Goal: Find specific page/section: Find specific page/section

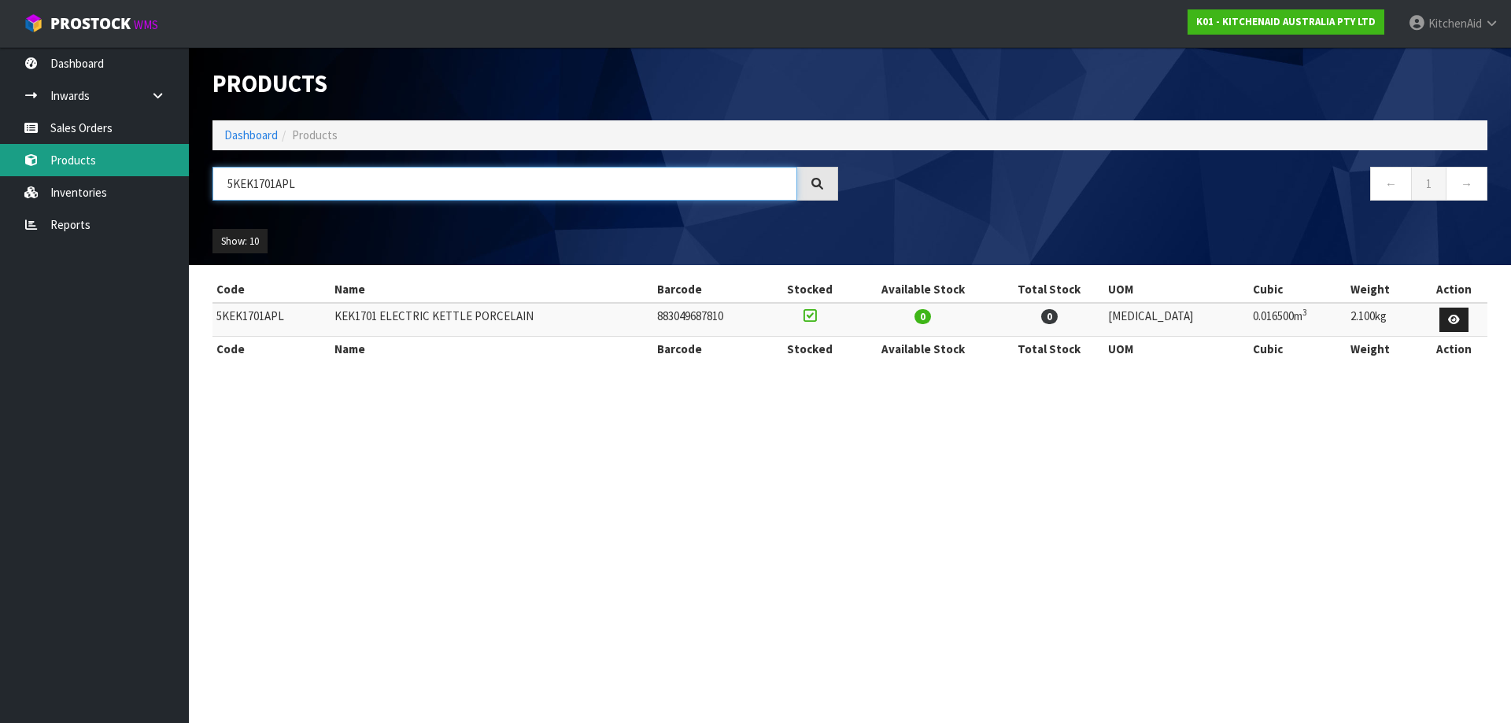
drag, startPoint x: 304, startPoint y: 187, endPoint x: 136, endPoint y: 168, distance: 168.7
click at [136, 168] on body "Toggle navigation ProStock WMS K01 - KITCHENAID AUSTRALIA PTY LTD [GEOGRAPHIC_D…" at bounding box center [755, 361] width 1511 height 723
paste input "MT4109"
drag, startPoint x: 319, startPoint y: 177, endPoint x: 90, endPoint y: 168, distance: 229.1
click at [90, 168] on body "Toggle navigation ProStock WMS K01 - KITCHENAID AUSTRALIA PTY LTD [GEOGRAPHIC_D…" at bounding box center [755, 361] width 1511 height 723
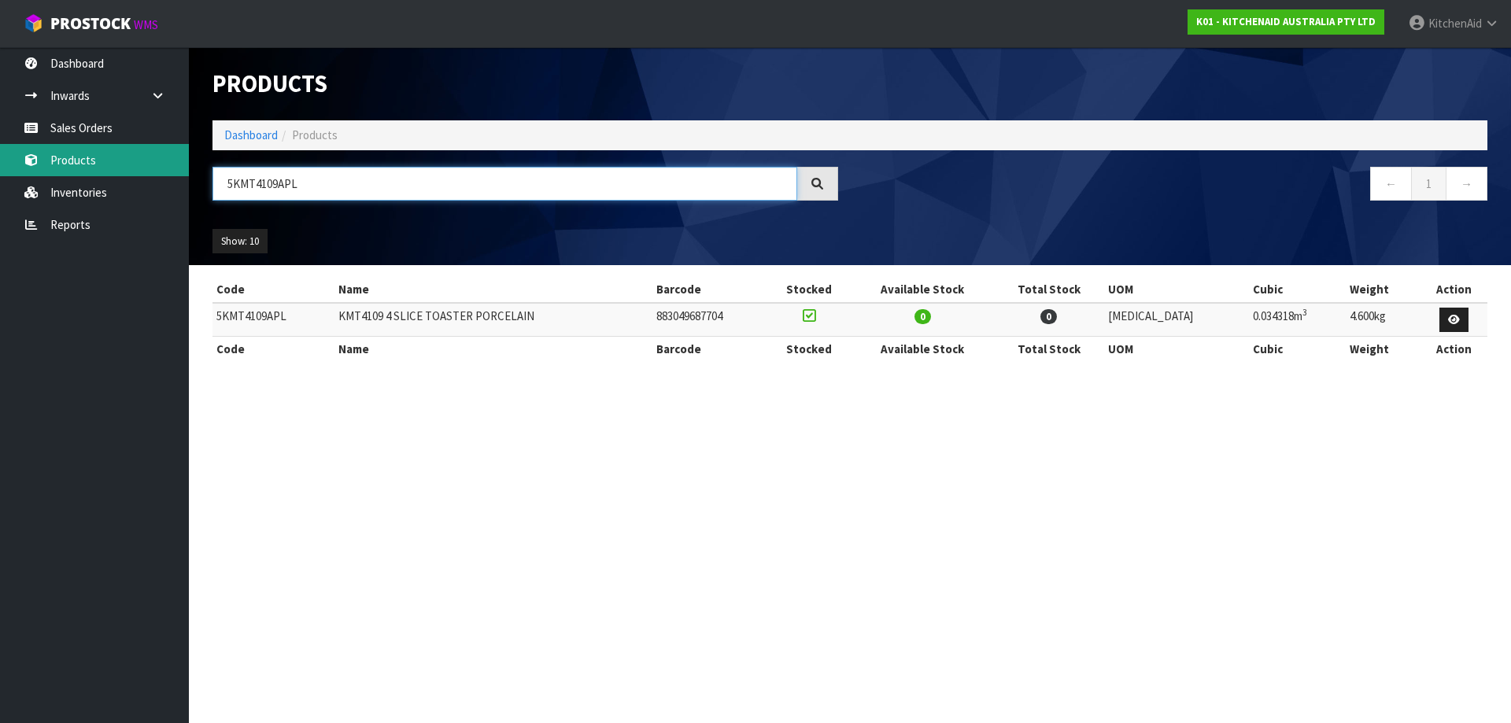
paste input "FP1319ACU"
drag, startPoint x: 87, startPoint y: 171, endPoint x: 28, endPoint y: 172, distance: 59.8
click at [43, 166] on body "Toggle navigation ProStock WMS K01 - KITCHENAID AUSTRALIA PTY LTD [GEOGRAPHIC_D…" at bounding box center [755, 361] width 1511 height 723
paste input "MT4109ABM"
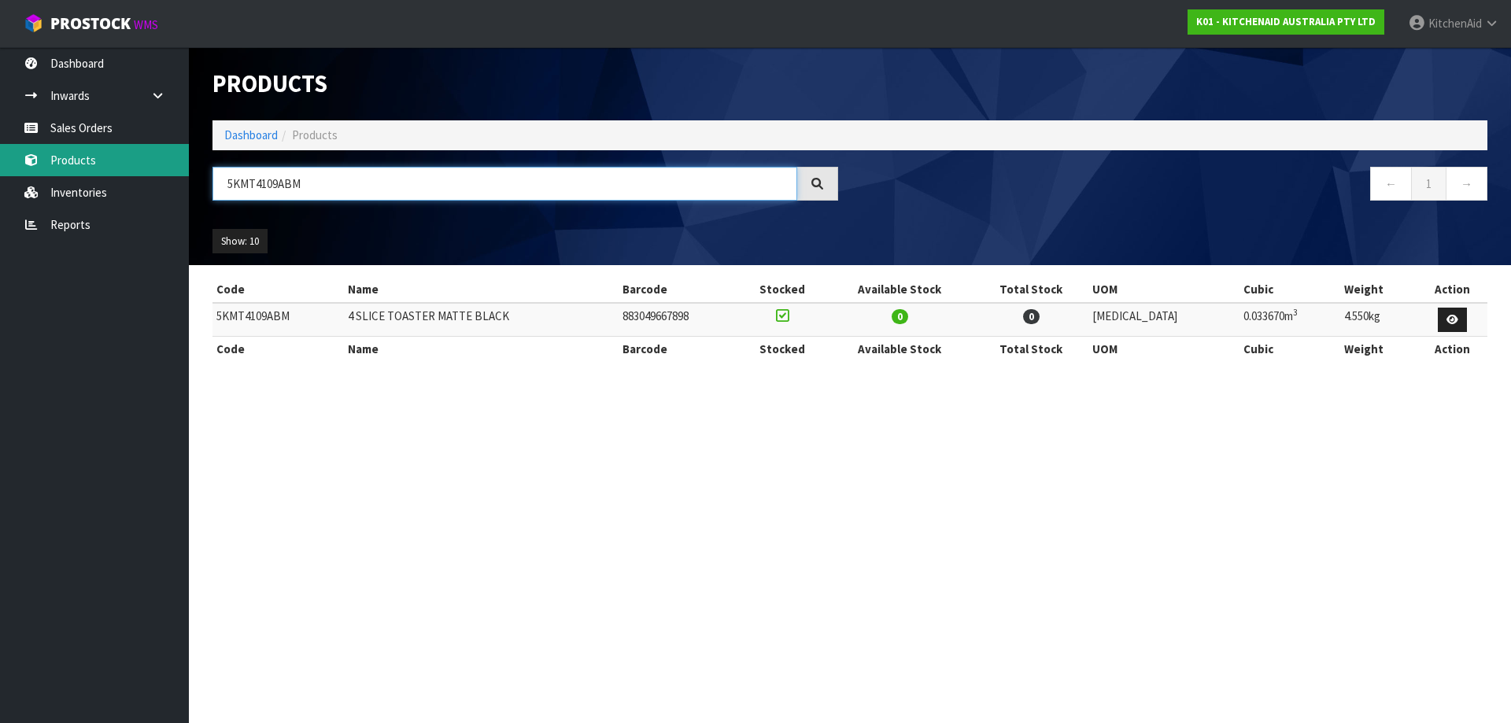
drag, startPoint x: 345, startPoint y: 181, endPoint x: 20, endPoint y: 159, distance: 324.9
click at [20, 160] on body "Toggle navigation ProStock WMS K01 - KITCHENAID AUSTRALIA PTY LTD [GEOGRAPHIC_D…" at bounding box center [755, 361] width 1511 height 723
paste input "FC3516AER"
drag, startPoint x: 361, startPoint y: 189, endPoint x: 62, endPoint y: 163, distance: 300.1
click at [69, 164] on body "Toggle navigation ProStock WMS K01 - KITCHENAID AUSTRALIA PTY LTD [GEOGRAPHIC_D…" at bounding box center [755, 361] width 1511 height 723
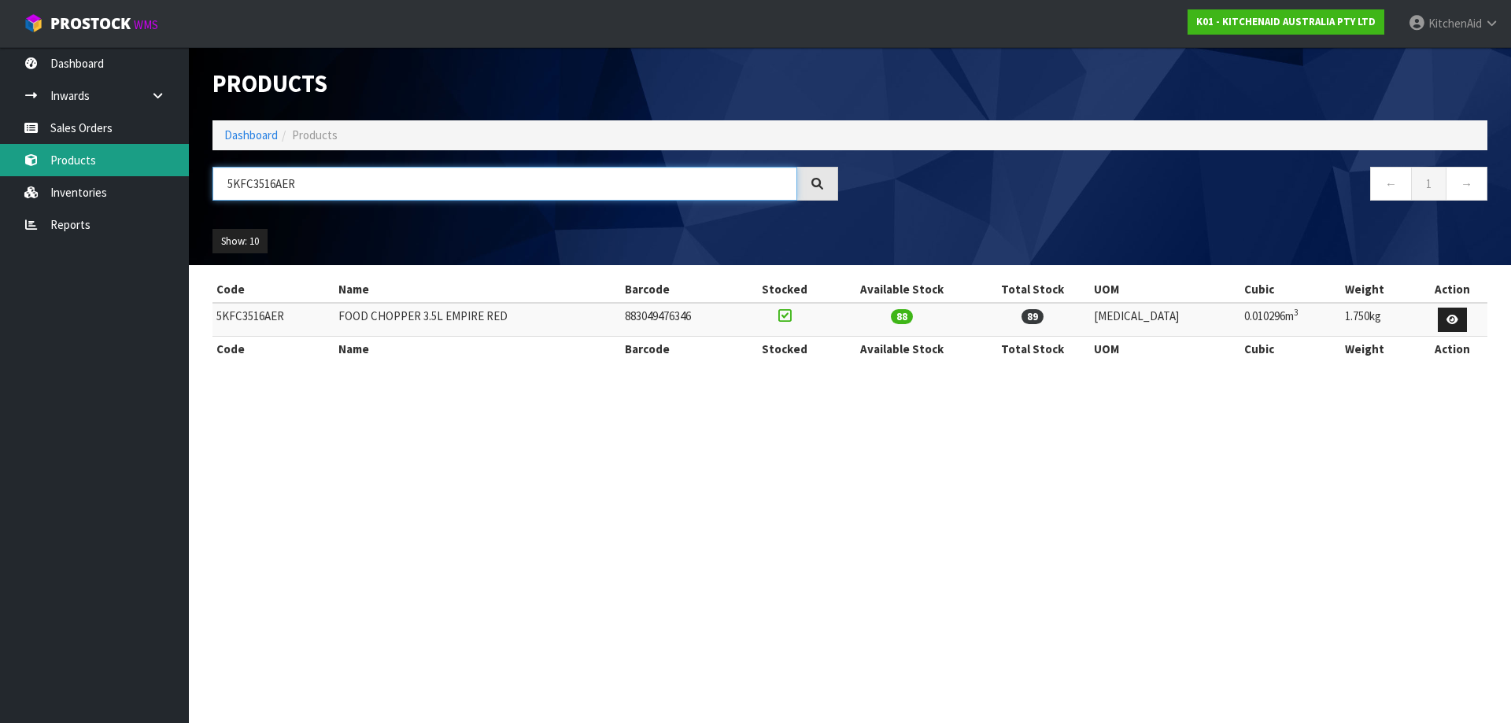
paste input "EK1701APL"
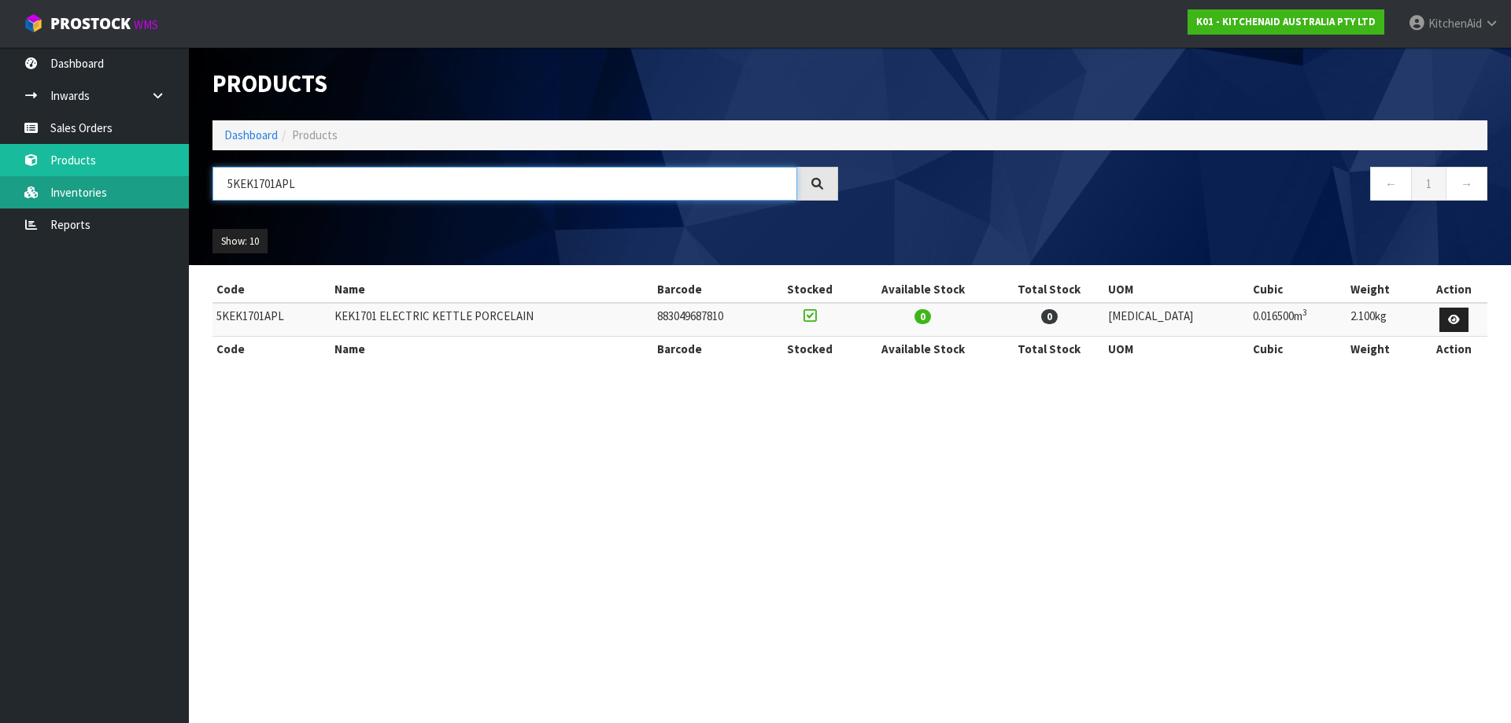
drag, startPoint x: 300, startPoint y: 183, endPoint x: 131, endPoint y: 178, distance: 168.5
click at [133, 178] on body "Toggle navigation ProStock WMS K01 - KITCHENAID AUSTRALIA PTY LTD [GEOGRAPHIC_D…" at bounding box center [755, 361] width 1511 height 723
paste input "MT2109"
drag, startPoint x: 326, startPoint y: 183, endPoint x: 73, endPoint y: 149, distance: 254.7
click at [88, 151] on body "Toggle navigation ProStock WMS K01 - KITCHENAID AUSTRALIA PTY LTD [GEOGRAPHIC_D…" at bounding box center [755, 361] width 1511 height 723
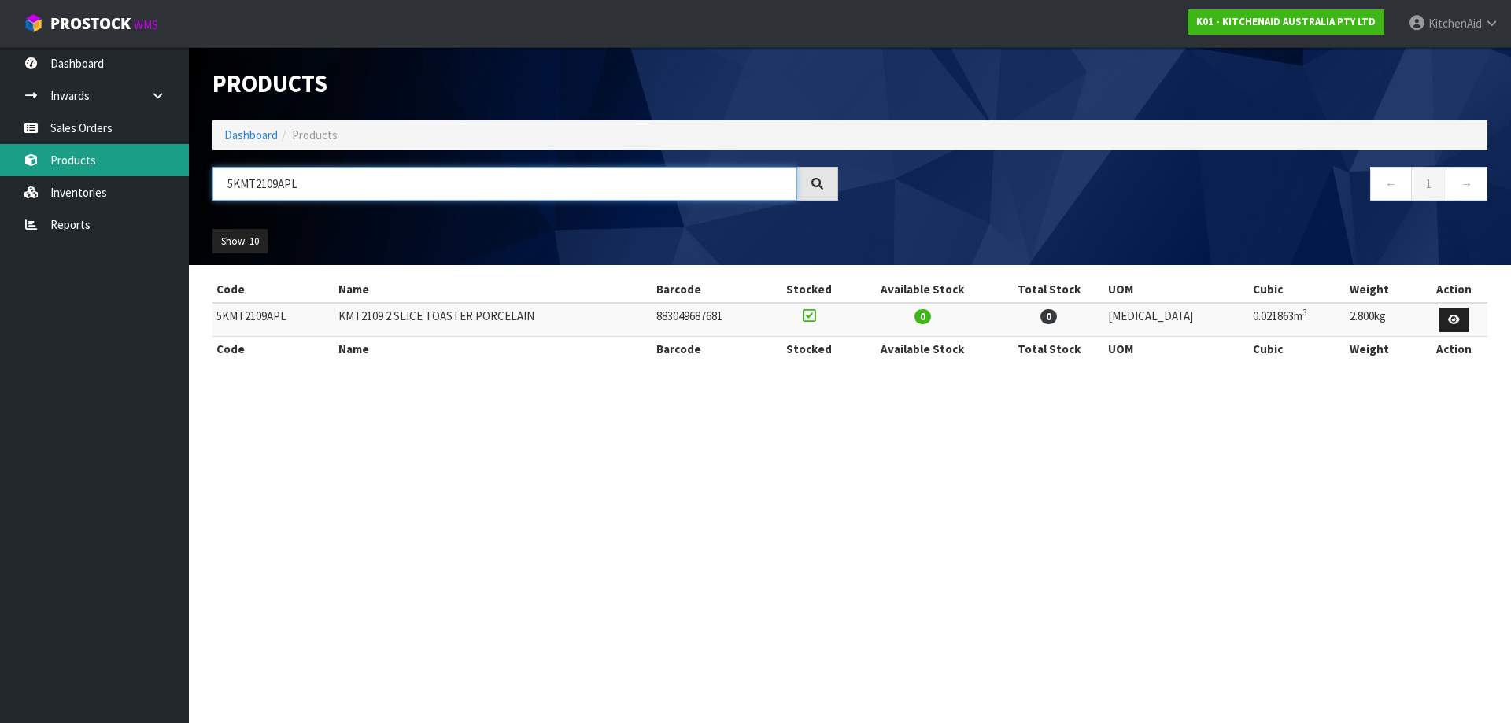
paste input "EK1701ABM"
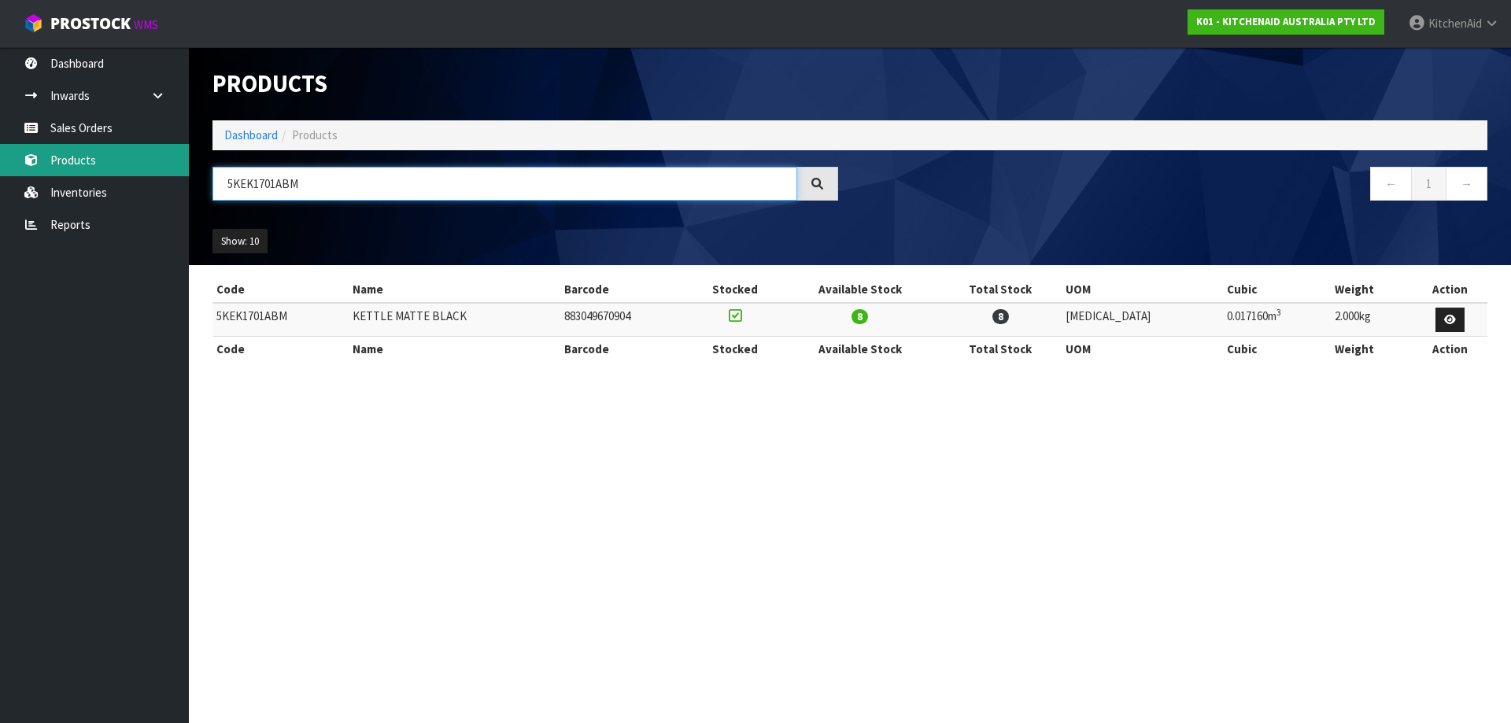
drag, startPoint x: 287, startPoint y: 186, endPoint x: 146, endPoint y: 163, distance: 142.7
click at [163, 166] on body "Toggle navigation ProStock WMS K01 - KITCHENAID AUSTRALIA PTY LTD [GEOGRAPHIC_D…" at bounding box center [755, 361] width 1511 height 723
paste input "MT4109"
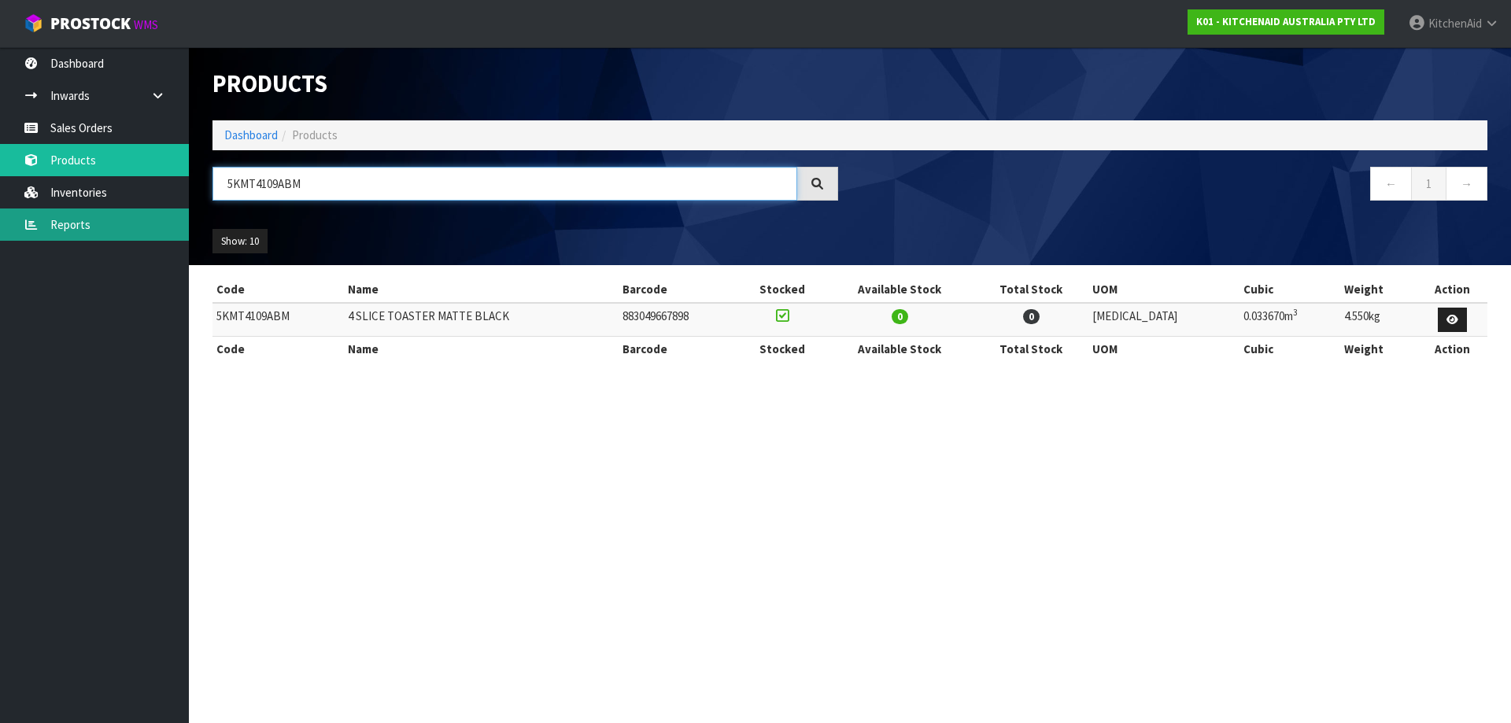
drag, startPoint x: 363, startPoint y: 183, endPoint x: 29, endPoint y: 209, distance: 334.6
click at [42, 208] on body "Toggle navigation ProStock WMS K01 - KITCHENAID AUSTRALIA PTY LTD [GEOGRAPHIC_D…" at bounding box center [755, 361] width 1511 height 723
paste input "SM195PSAPL"
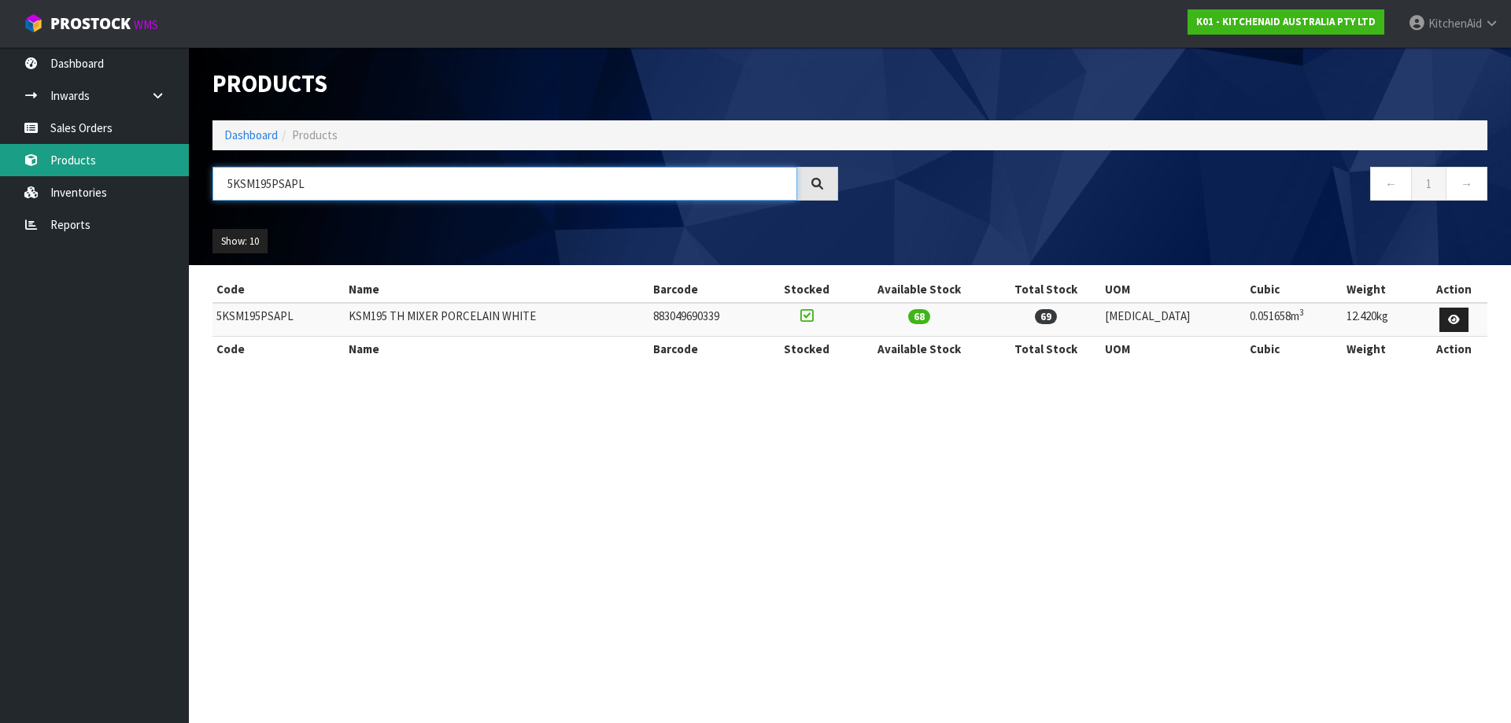
drag, startPoint x: 109, startPoint y: 173, endPoint x: 46, endPoint y: 168, distance: 63.2
click at [65, 168] on body "Toggle navigation ProStock WMS K01 - KITCHENAID AUSTRALIA PTY LTD [GEOGRAPHIC_D…" at bounding box center [755, 361] width 1511 height 723
paste input "EK1701ABM"
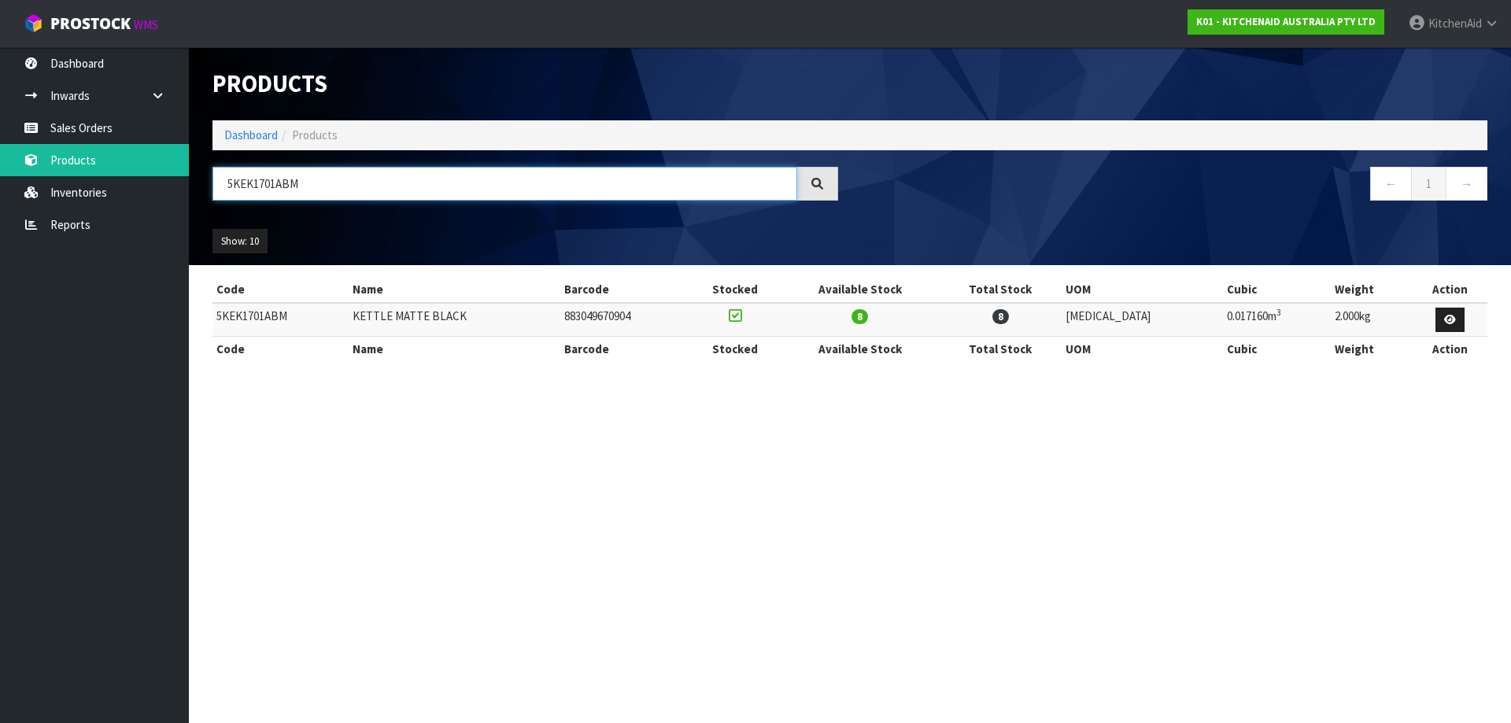
drag, startPoint x: 310, startPoint y: 184, endPoint x: -154, endPoint y: 167, distance: 464.6
click at [0, 167] on html "Toggle navigation ProStock WMS K01 - KITCHENAID AUSTRALIA PTY LTD [GEOGRAPHIC_D…" at bounding box center [755, 361] width 1511 height 723
paste input "MT4109"
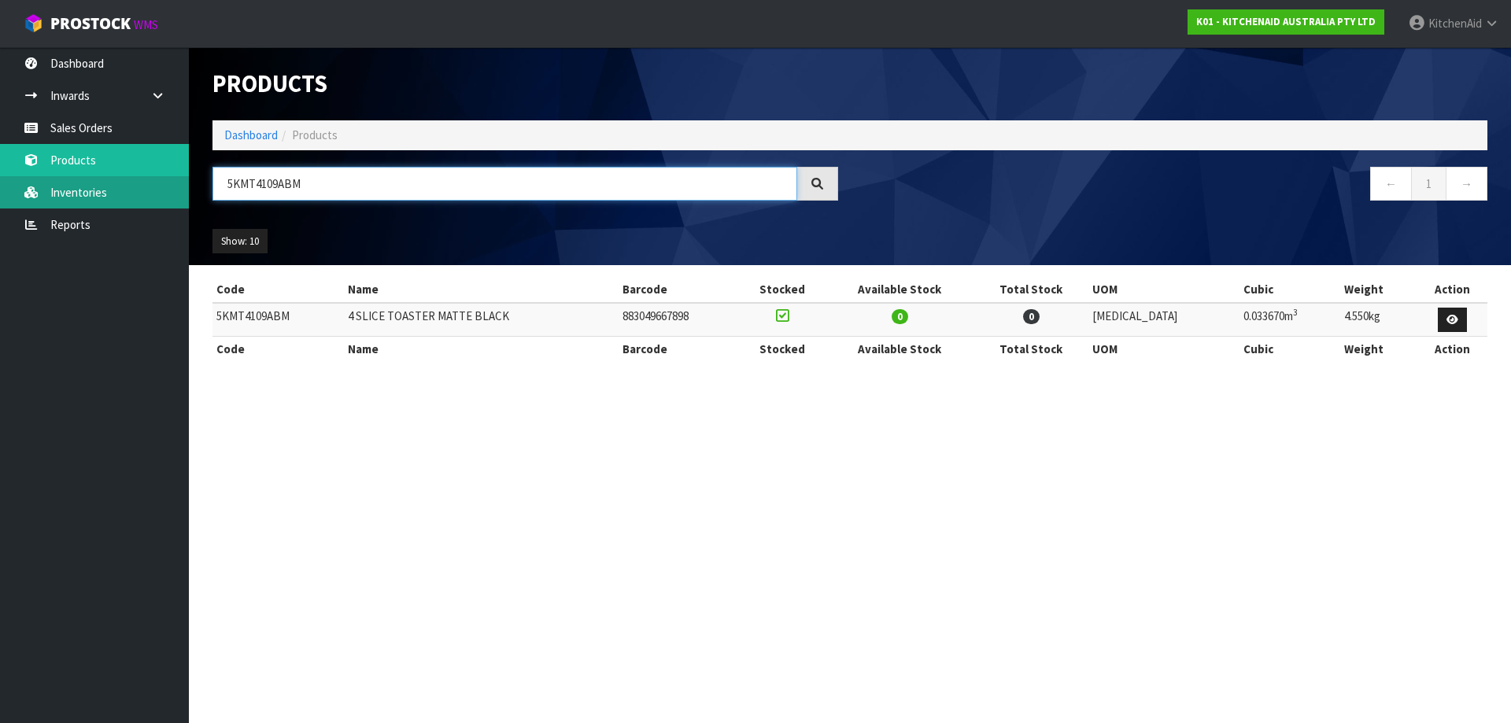
drag, startPoint x: 307, startPoint y: 178, endPoint x: 25, endPoint y: 183, distance: 281.7
click at [26, 183] on body "Toggle navigation ProStock WMS K01 - KITCHENAID AUSTRALIA PTY LTD [GEOGRAPHIC_D…" at bounding box center [755, 361] width 1511 height 723
paste input "EK1701APT"
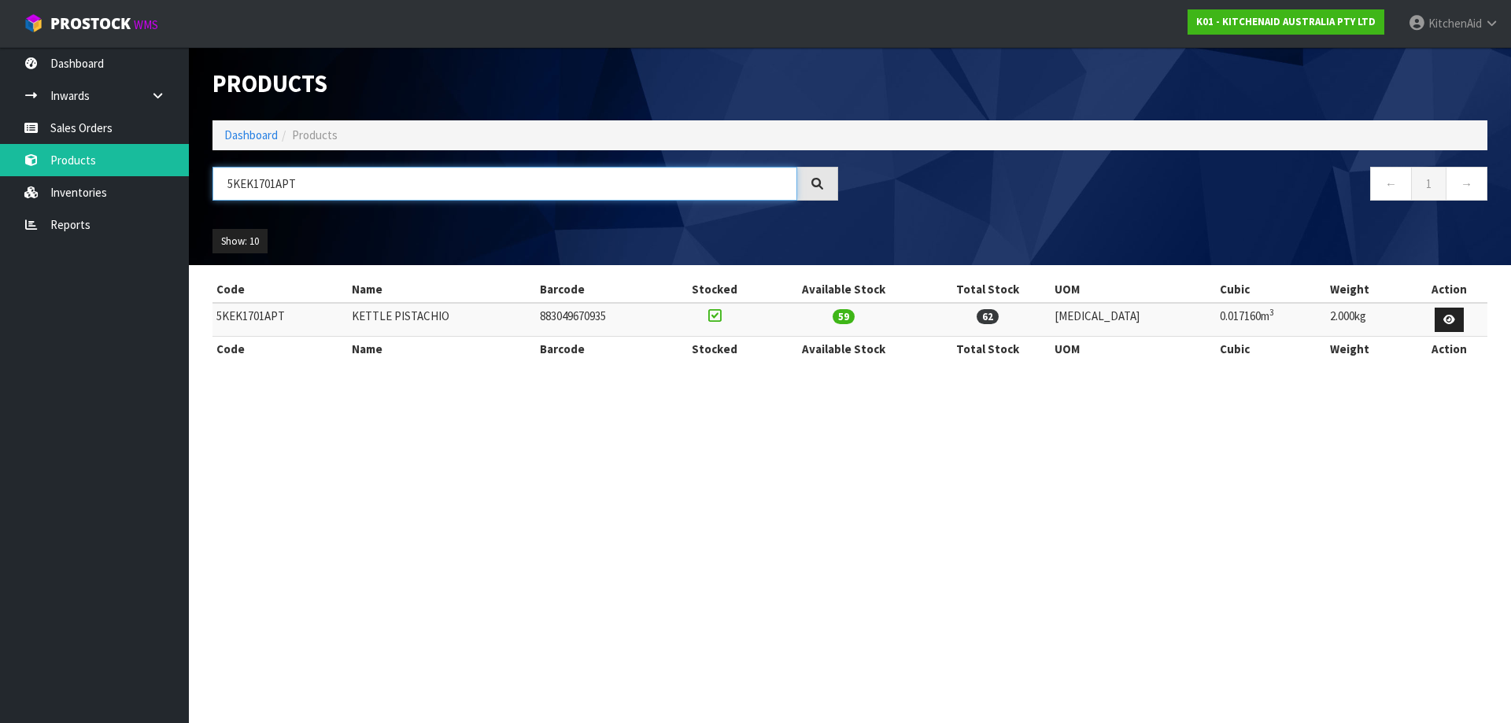
drag, startPoint x: 315, startPoint y: 176, endPoint x: -36, endPoint y: 209, distance: 352.5
click at [0, 209] on html "Toggle navigation ProStock WMS K01 - KITCHENAID AUSTRALIA PTY LTD [GEOGRAPHIC_D…" at bounding box center [755, 361] width 1511 height 723
paste input "MT4109"
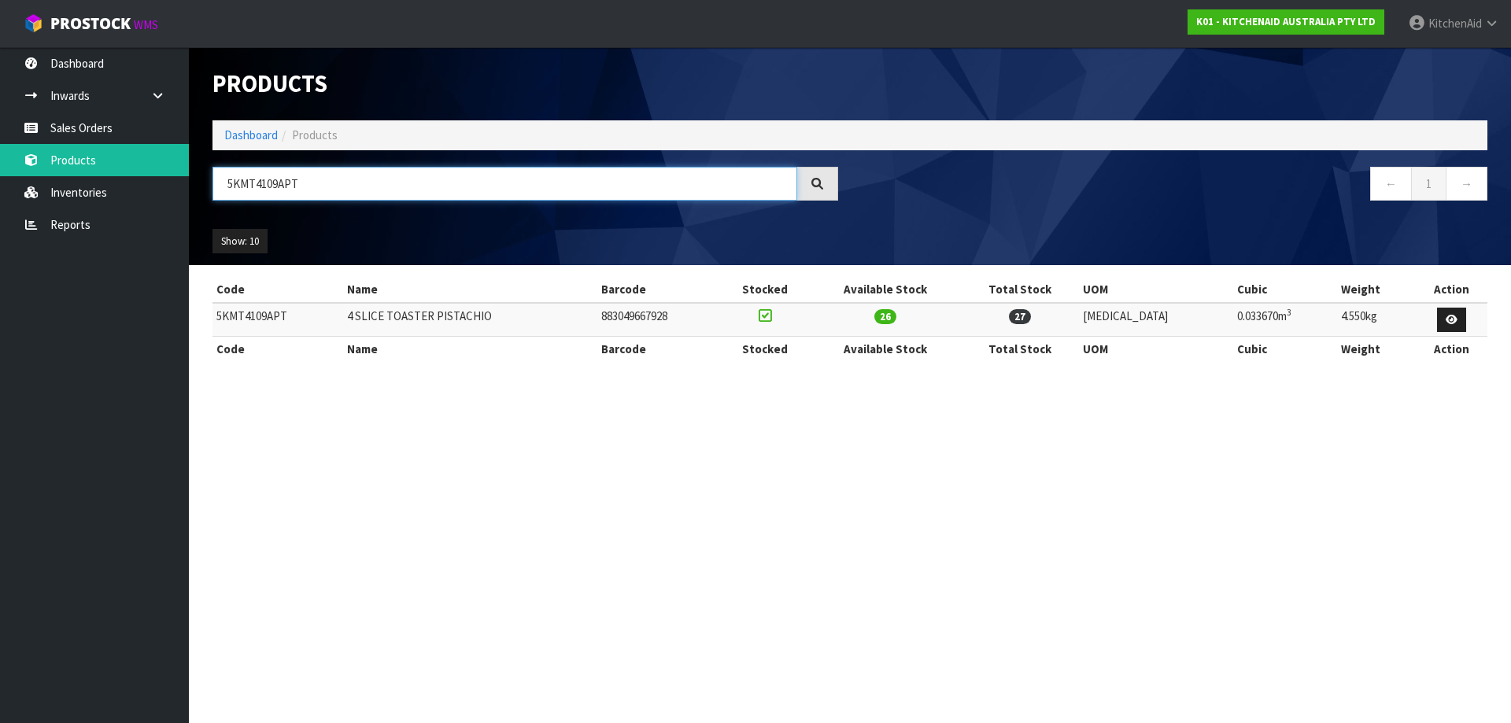
drag, startPoint x: 328, startPoint y: 180, endPoint x: -22, endPoint y: 171, distance: 350.3
click at [0, 171] on html "Toggle navigation ProStock WMS K01 - KITCHENAID AUSTRALIA PTY LTD [GEOGRAPHIC_D…" at bounding box center [755, 361] width 1511 height 723
paste input "BM"
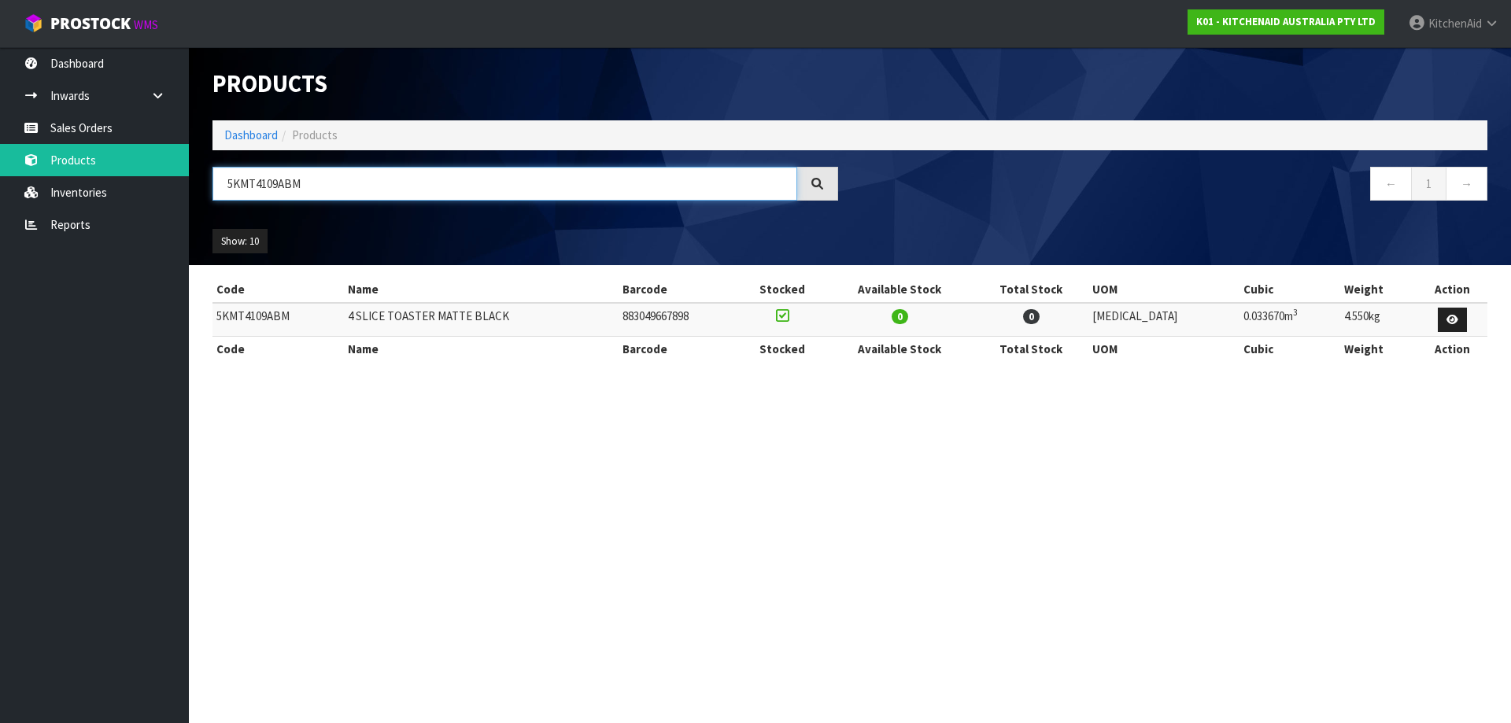
drag, startPoint x: 314, startPoint y: 185, endPoint x: -5, endPoint y: 161, distance: 319.6
click at [0, 161] on html "Toggle navigation ProStock WMS K01 - KITCHENAID AUSTRALIA PTY LTD [GEOGRAPHIC_D…" at bounding box center [755, 361] width 1511 height 723
paste input "EK1701APL"
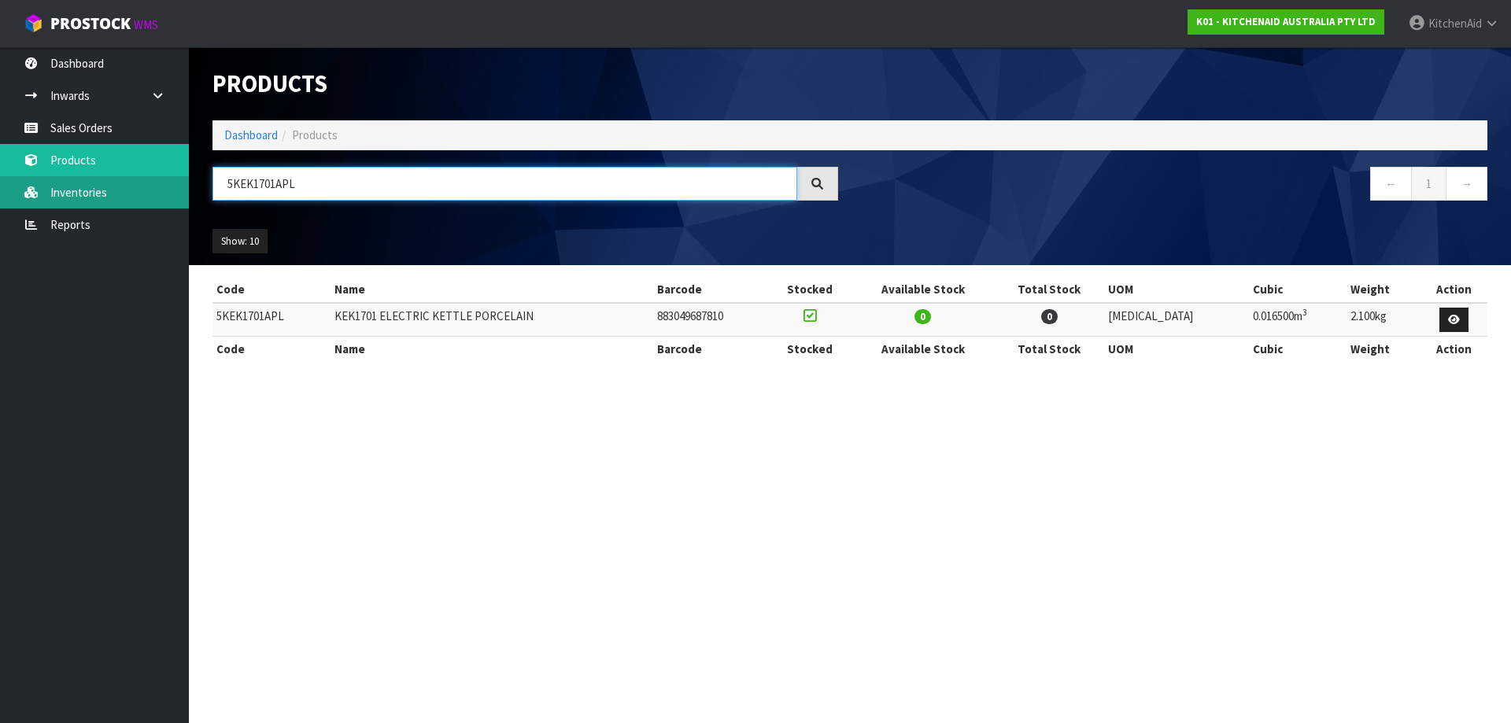
drag, startPoint x: 284, startPoint y: 190, endPoint x: 2, endPoint y: 190, distance: 282.5
click at [3, 191] on body "Toggle navigation ProStock WMS K01 - KITCHENAID AUSTRALIA PTY LTD [GEOGRAPHIC_D…" at bounding box center [755, 361] width 1511 height 723
paste input "SM195PSAPP"
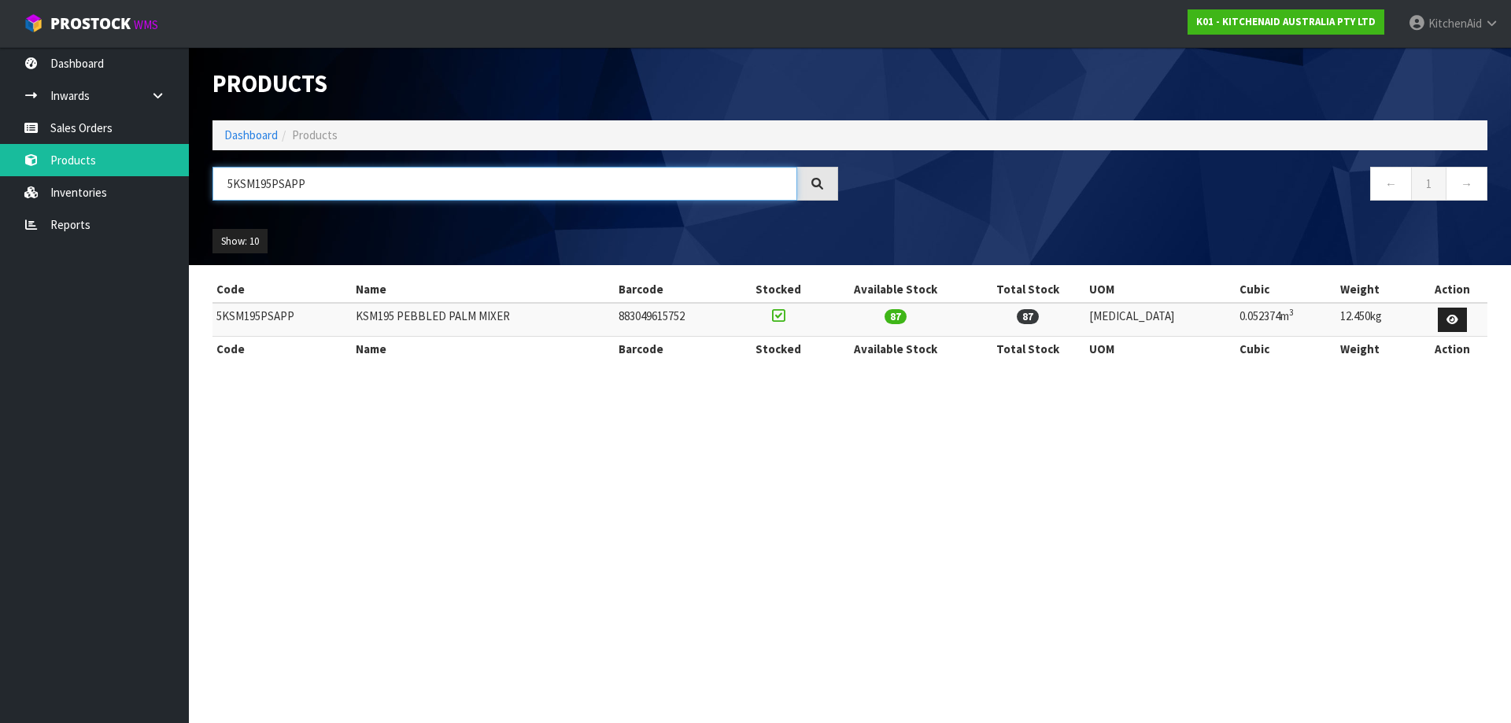
drag, startPoint x: 425, startPoint y: 180, endPoint x: -62, endPoint y: 154, distance: 487.7
click at [0, 154] on html "Toggle navigation ProStock WMS K01 - KITCHENAID AUSTRALIA PTY LTD [GEOGRAPHIC_D…" at bounding box center [755, 361] width 1511 height 723
paste input "ER"
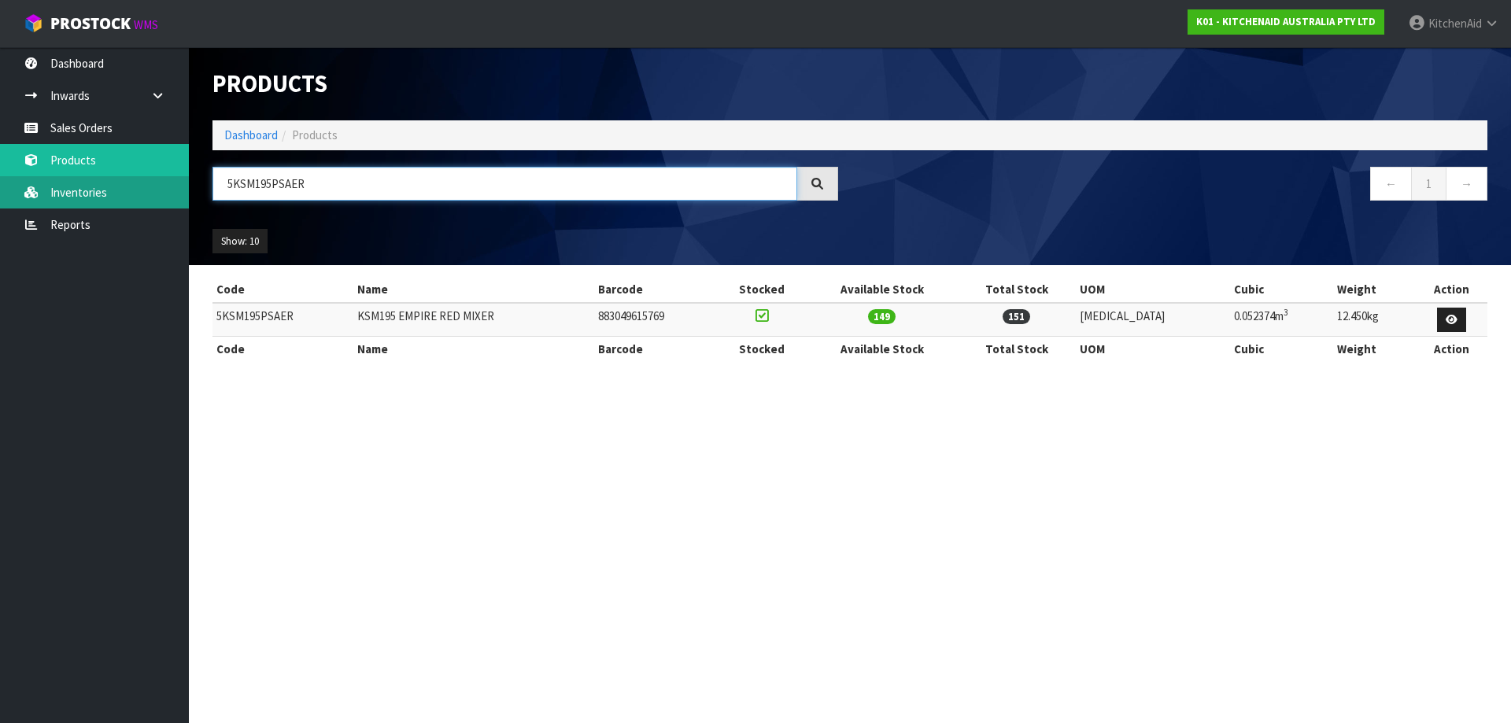
drag, startPoint x: 334, startPoint y: 179, endPoint x: 2, endPoint y: 202, distance: 333.7
click at [6, 202] on body "Toggle navigation ProStock WMS K01 - KITCHENAID AUSTRALIA PTY LTD [GEOGRAPHIC_D…" at bounding box center [755, 361] width 1511 height 723
paste input "AC"
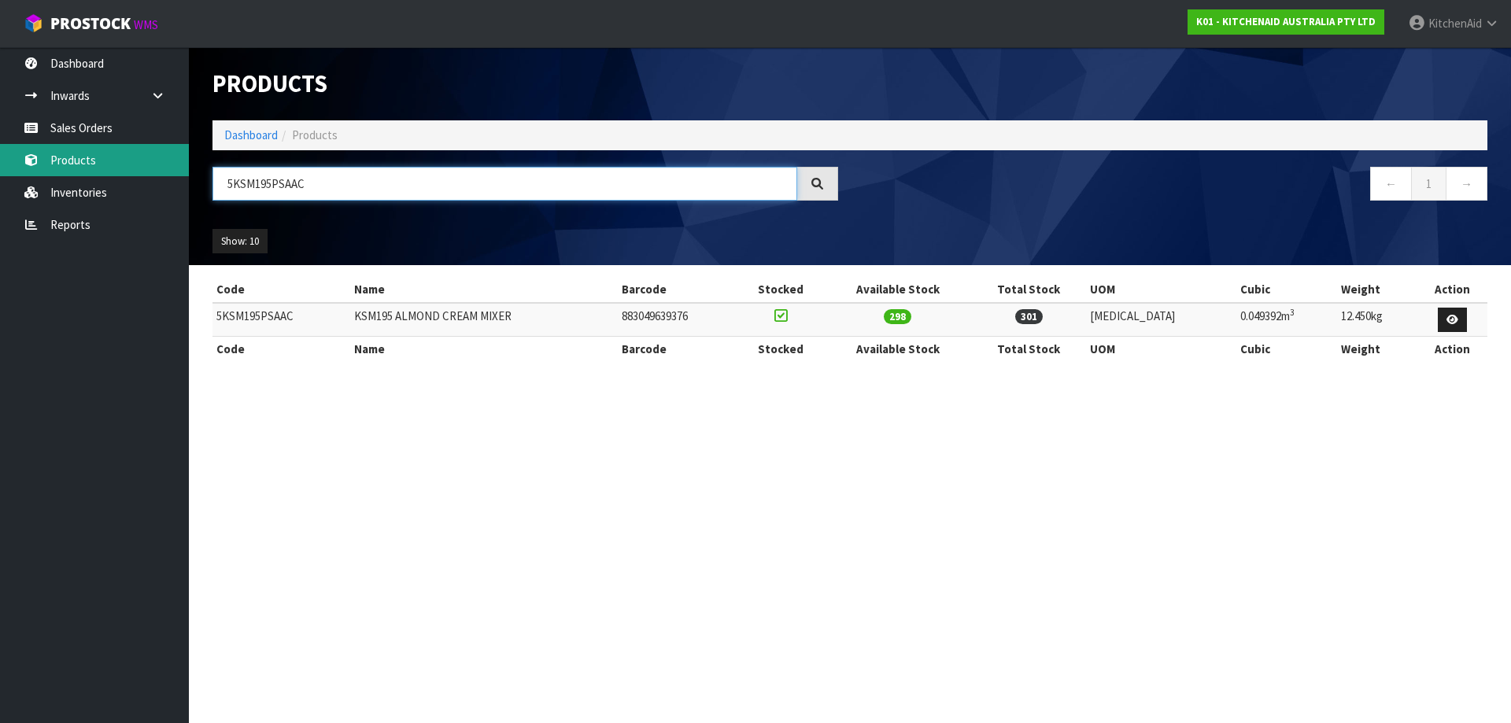
drag, startPoint x: 244, startPoint y: 172, endPoint x: 93, endPoint y: 175, distance: 151.1
click at [113, 170] on body "Toggle navigation ProStock WMS K01 - KITCHENAID AUSTRALIA PTY LTD [GEOGRAPHIC_D…" at bounding box center [755, 361] width 1511 height 723
paste input "K45WW"
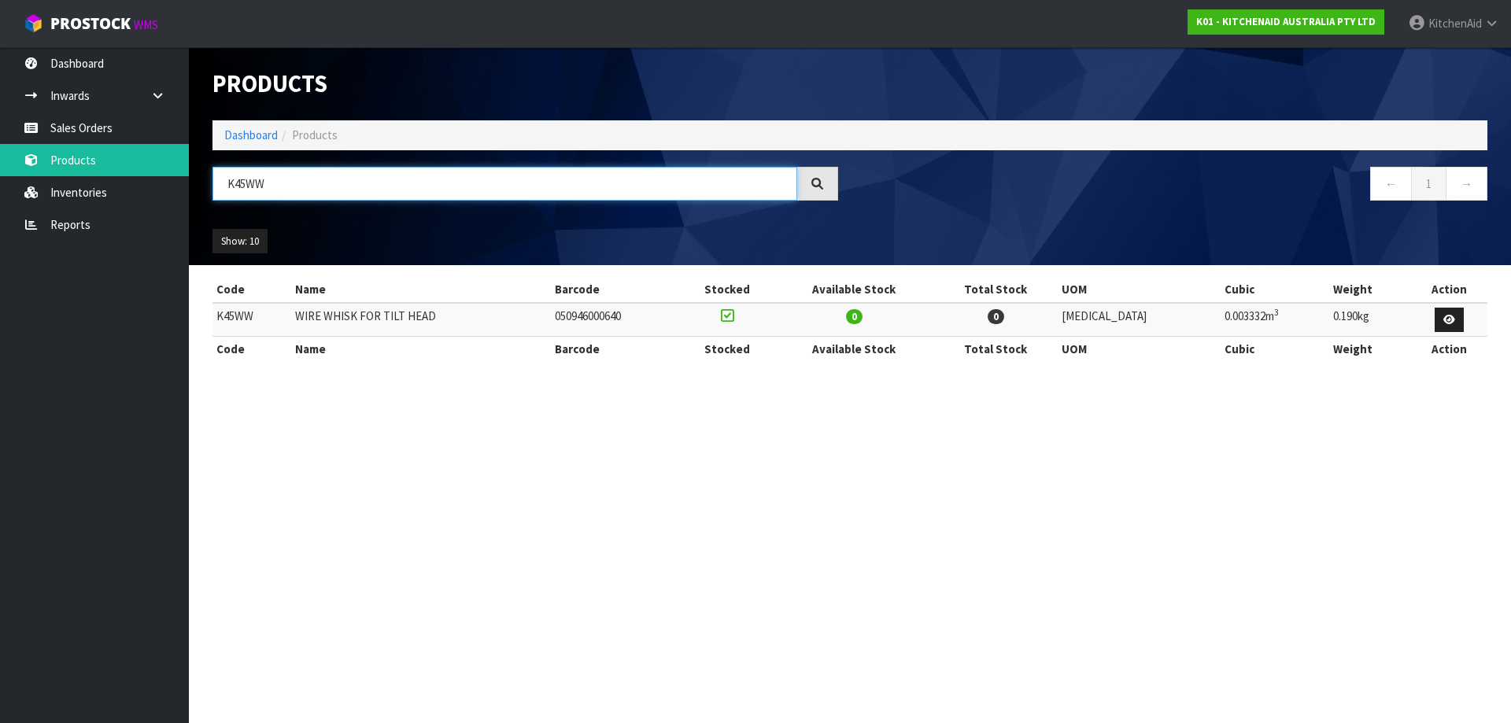
type input "K45WW"
